Goal: Task Accomplishment & Management: Use online tool/utility

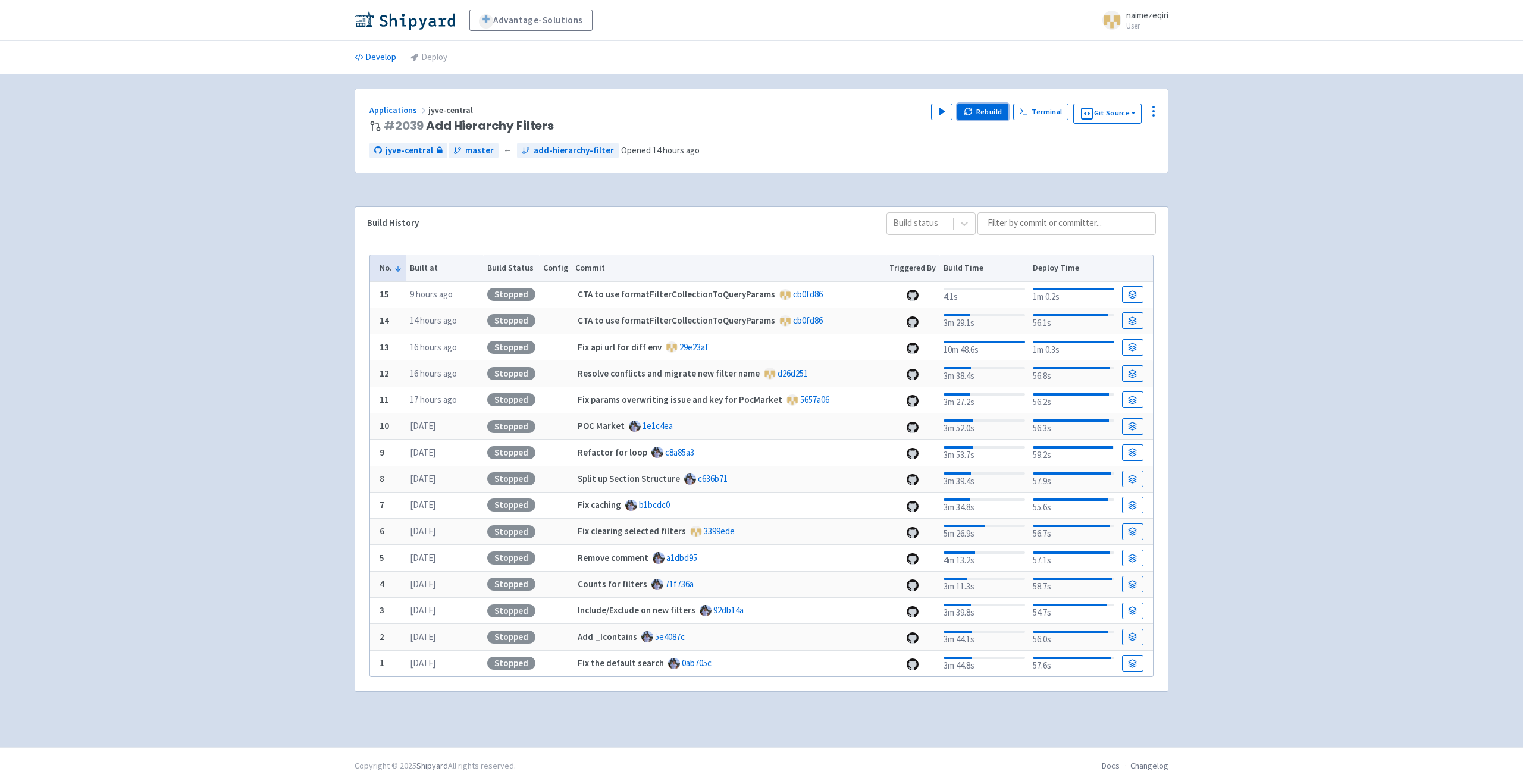
click at [973, 112] on icon "button" at bounding box center [969, 111] width 9 height 9
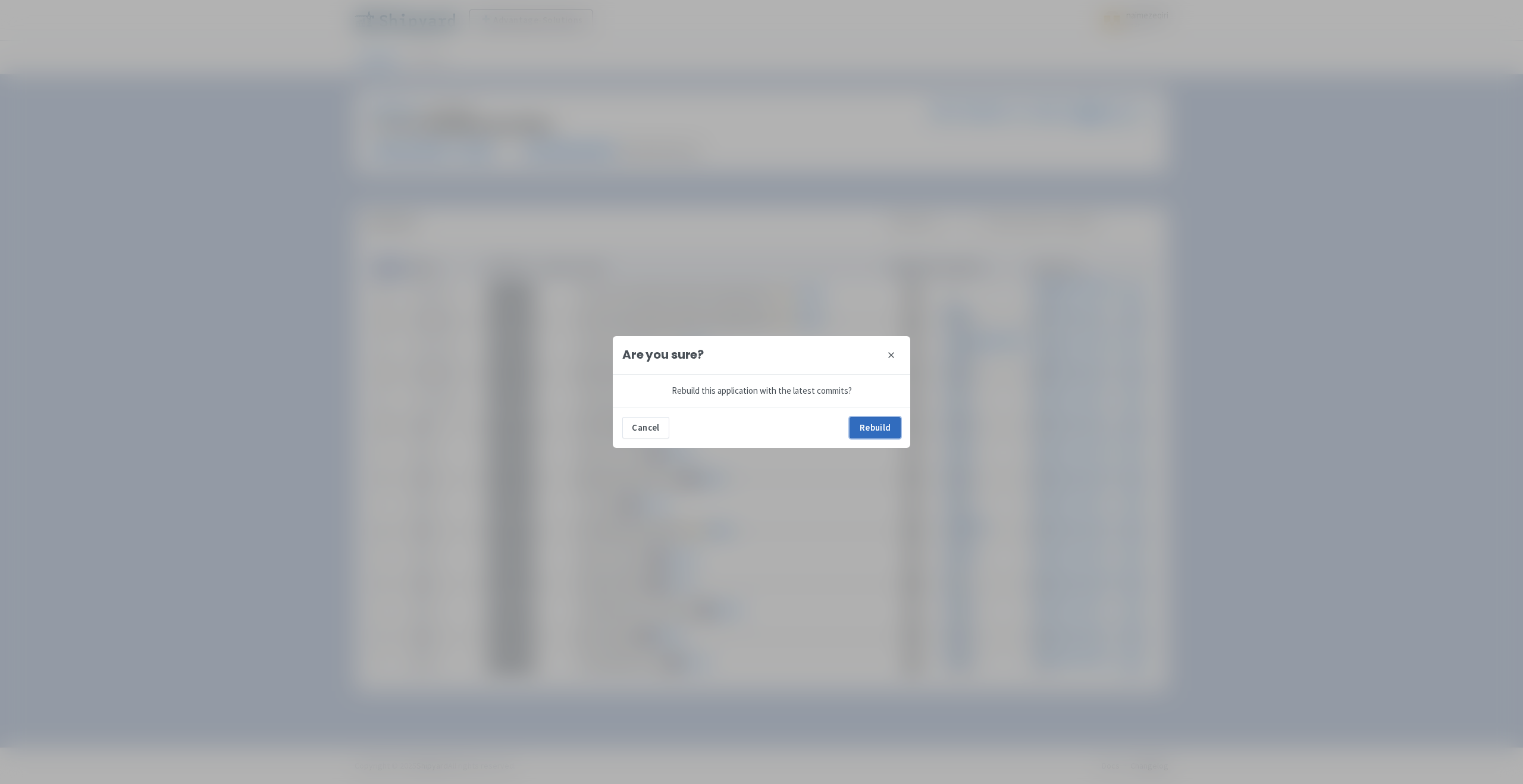
click at [882, 432] on button "Rebuild" at bounding box center [875, 427] width 51 height 22
